Goal: Complete application form: Complete application form

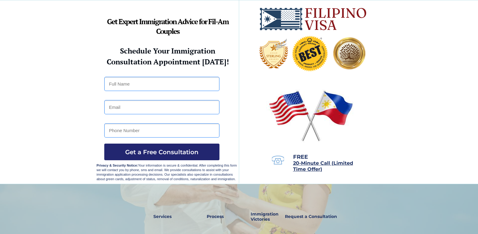
click at [177, 84] on input "text" at bounding box center [161, 84] width 115 height 14
type input "David Souba"
type input "davidsouba@yahoo,com"
click at [164, 133] on input "tel" at bounding box center [161, 131] width 115 height 14
type input "(815)303-7600"
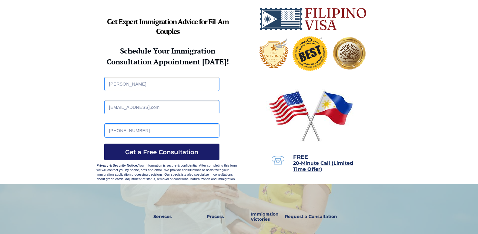
click at [162, 152] on span "Get a Free Consultation" at bounding box center [161, 152] width 115 height 7
type input "d"
type input "pinarose25@outlook.com"
click at [176, 151] on span "Get a Free Consultation" at bounding box center [161, 152] width 115 height 7
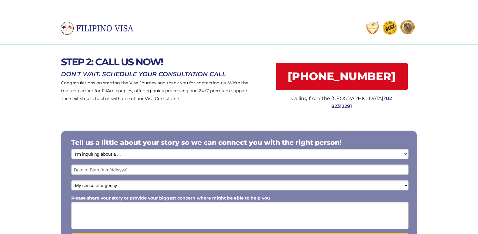
click at [120, 154] on select "I'm inquiring about a ... I don't know or other services Retirement Visa for Th…" at bounding box center [239, 154] width 337 height 10
select select "1801"
click at [71, 149] on select "I'm inquiring about a ... I don't know or other services Retirement Visa for Th…" at bounding box center [239, 154] width 337 height 10
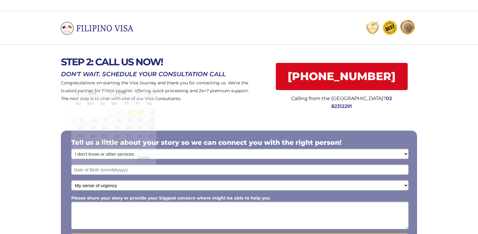
click at [122, 172] on input "text" at bounding box center [239, 170] width 337 height 10
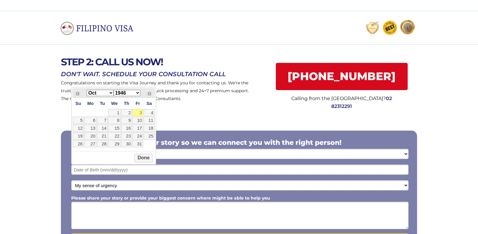
click at [109, 95] on select "Jan Feb Mar Apr May Jun Jul Aug Sep Oct Nov Dec" at bounding box center [100, 93] width 27 height 6
click at [138, 92] on select "1946 1947 1948 1949 1950 1951 1952 1953 1954 1955 1956 1957 1958 1959 1960 1961…" at bounding box center [127, 93] width 27 height 6
click at [150, 113] on link "2" at bounding box center [149, 112] width 11 height 7
type input "06/02/1979"
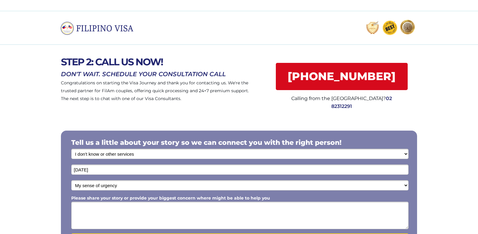
click at [139, 187] on select "My sense of urgency Low Priority - I'm just looking Medium High Priority - I ne…" at bounding box center [239, 185] width 337 height 10
select select "1802"
click at [71, 180] on select "My sense of urgency Low Priority - I'm just looking Medium High Priority - I ne…" at bounding box center [239, 185] width 337 height 10
click at [110, 212] on textarea "Please share your story or provide your biggest concern where might be able to …" at bounding box center [239, 216] width 337 height 28
click at [109, 211] on textarea "Please share your story or provide your biggest concern where might be able to …" at bounding box center [239, 216] width 337 height 28
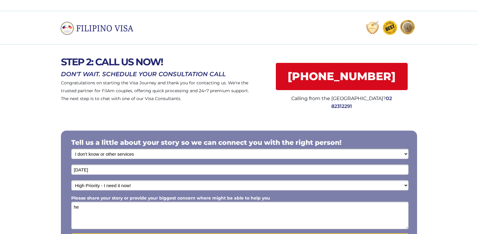
type textarea "h"
type textarea "J"
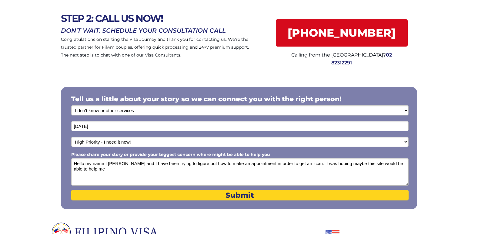
scroll to position [51, 0]
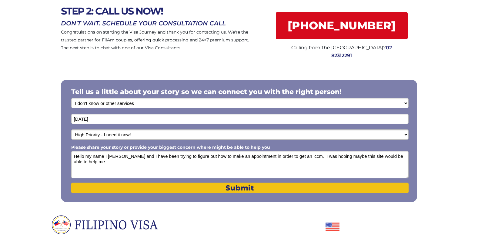
type textarea "Hello my name I David Souba and I have been trying to figure out how to make an…"
click at [97, 188] on span "Submit" at bounding box center [239, 188] width 337 height 9
